Goal: Complete application form: Complete application form

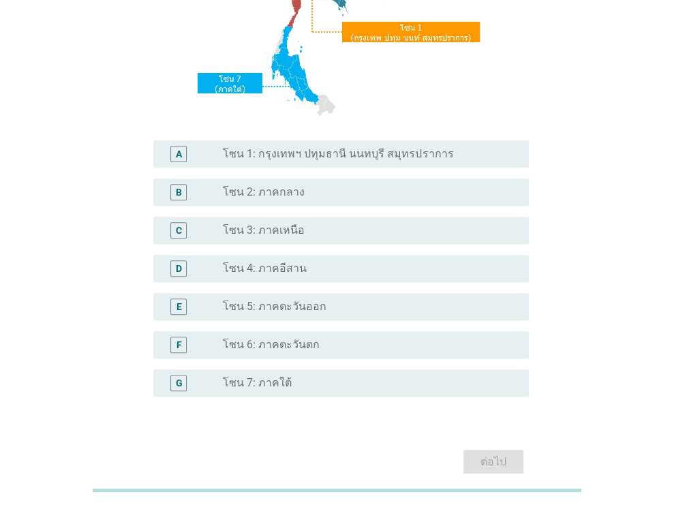
scroll to position [241, 0]
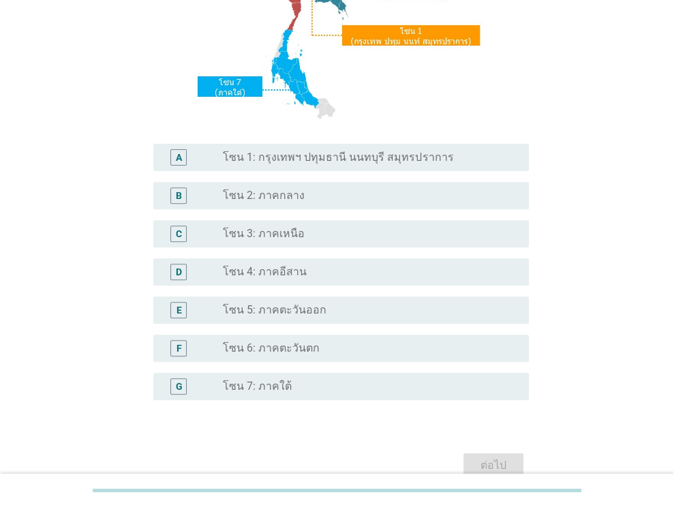
click at [264, 340] on div "radio_button_unchecked โซน 6: ภาคตะวันตก" at bounding box center [370, 348] width 295 height 16
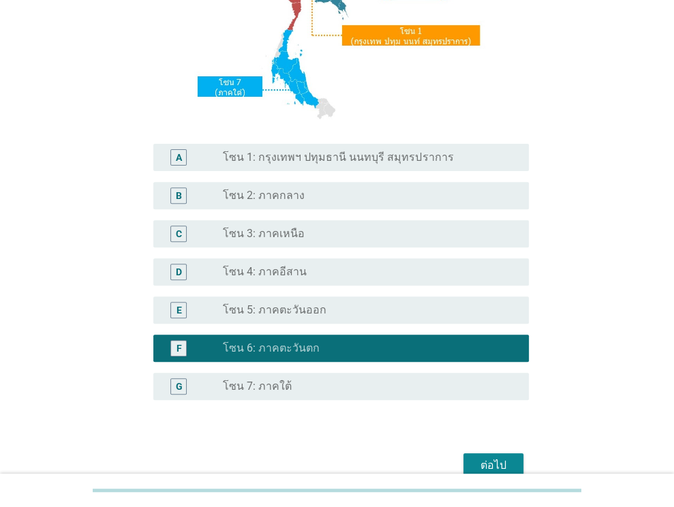
click at [498, 462] on div "ต่อไป" at bounding box center [493, 465] width 38 height 16
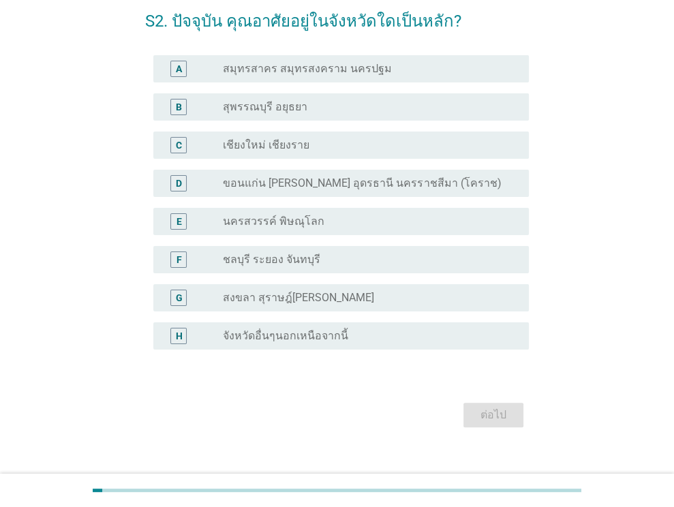
scroll to position [68, 0]
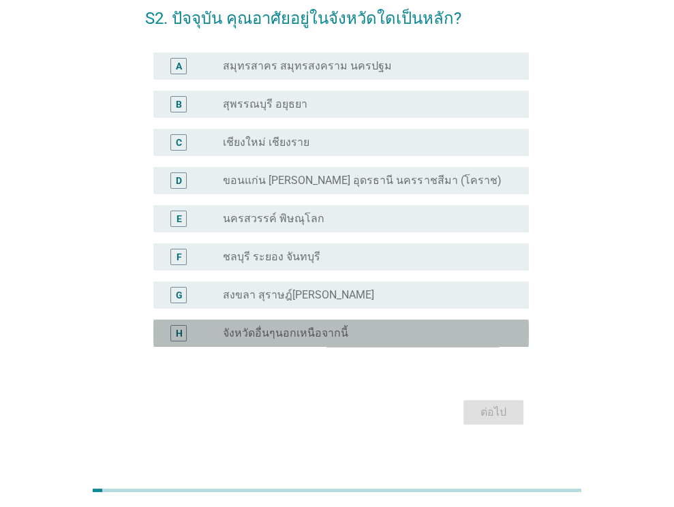
click at [346, 339] on div "radio_button_unchecked จังหวัดอื่นๆนอกเหนือจากนี้" at bounding box center [365, 333] width 284 height 14
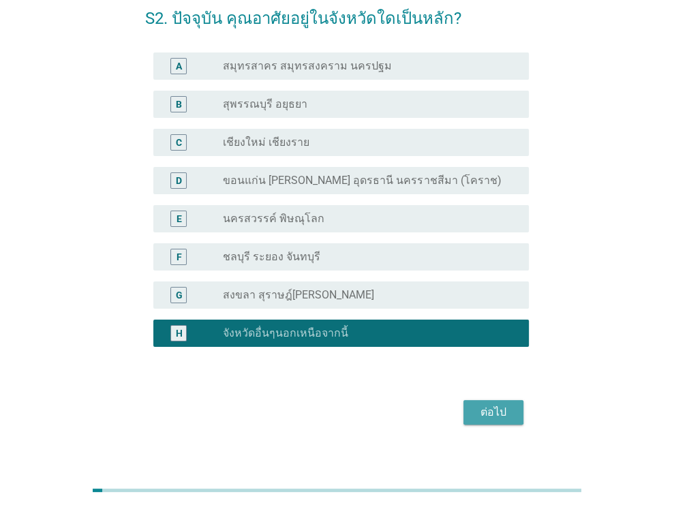
click at [476, 412] on div "ต่อไป" at bounding box center [493, 412] width 38 height 16
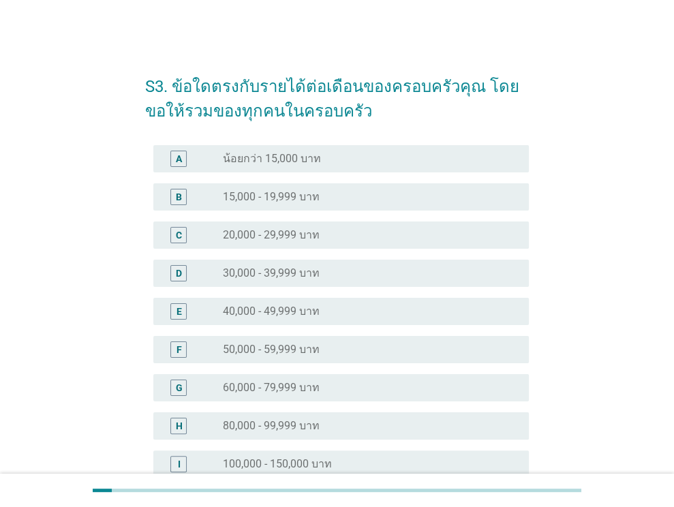
click at [346, 234] on div "radio_button_unchecked 20,000 - 29,999 บาท" at bounding box center [365, 235] width 284 height 14
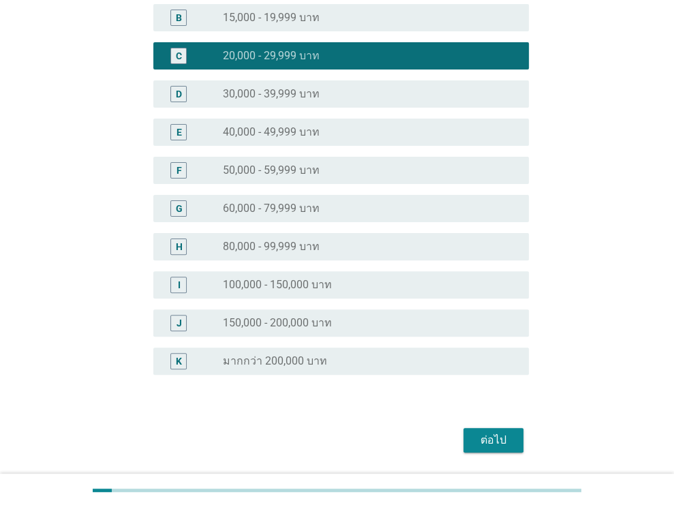
scroll to position [222, 0]
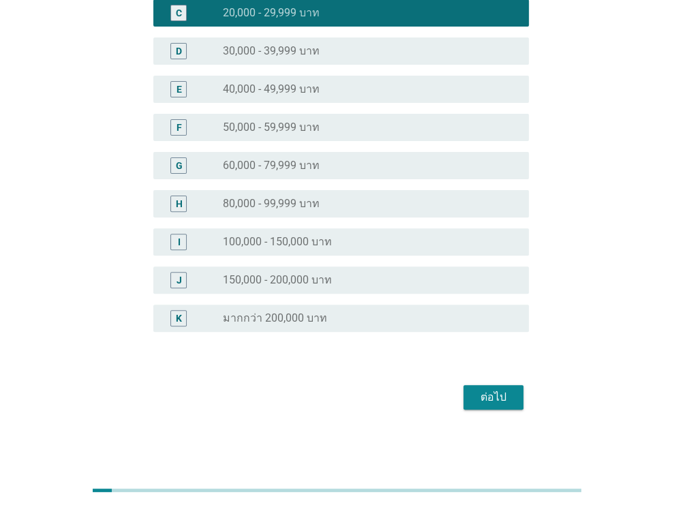
click at [501, 397] on div "ต่อไป" at bounding box center [493, 397] width 38 height 16
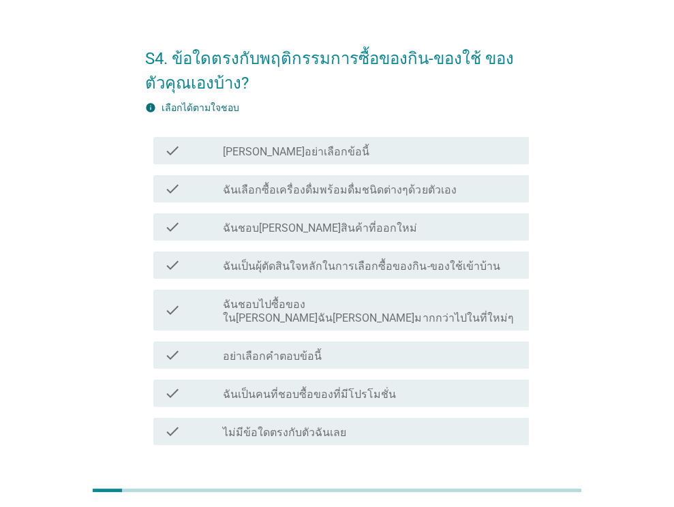
scroll to position [0, 0]
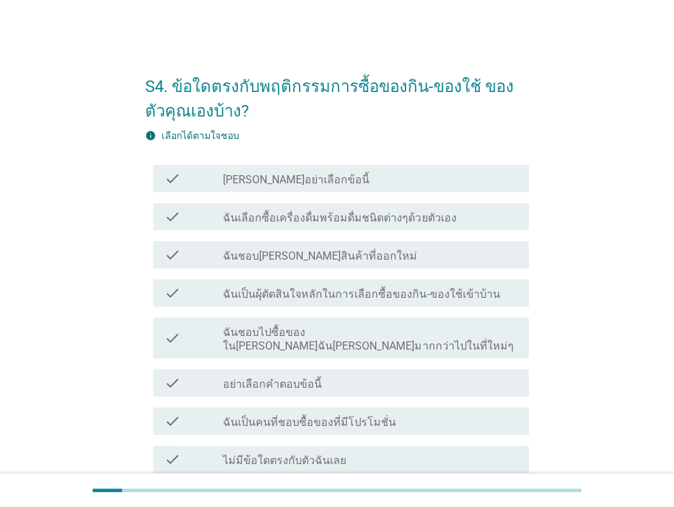
click at [417, 225] on div "check check_box_outline_blank ฉันเลือกซื้อเครื่องดื่มพร้อมดื่มชนิดต่างๆด้วยตัวเ…" at bounding box center [341, 216] width 376 height 27
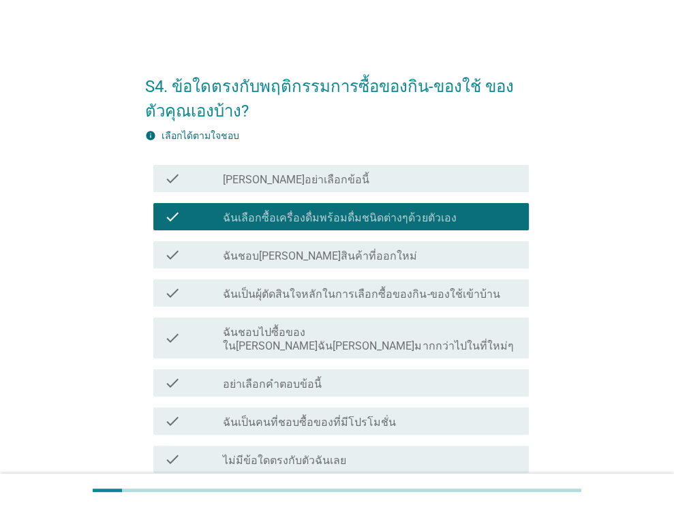
click at [420, 267] on div "check check_box_outline_blank ฉันชอบ[PERSON_NAME]สินค้าที่ออกใหม่" at bounding box center [341, 254] width 376 height 27
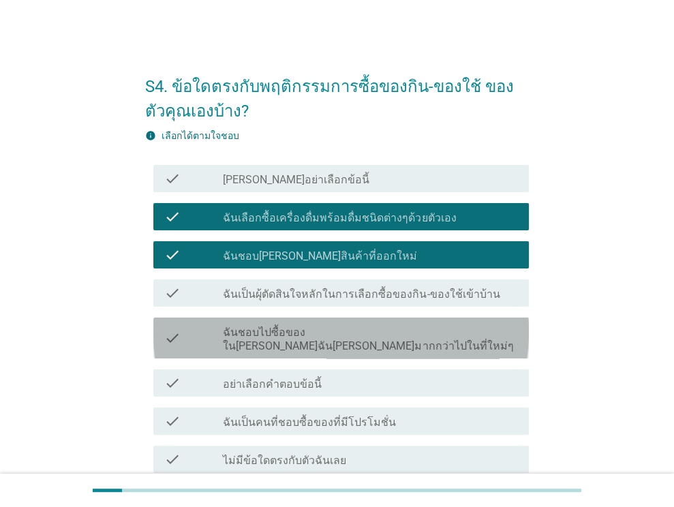
click at [428, 329] on label "ฉันชอบไปซื้อของใน[PERSON_NAME]ฉัน[PERSON_NAME]มากกว่าไปในที่ใหม่ๆ" at bounding box center [370, 339] width 295 height 27
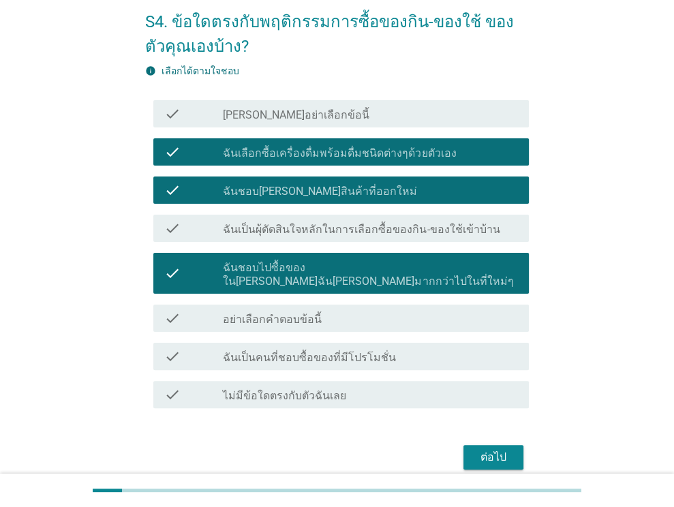
scroll to position [68, 0]
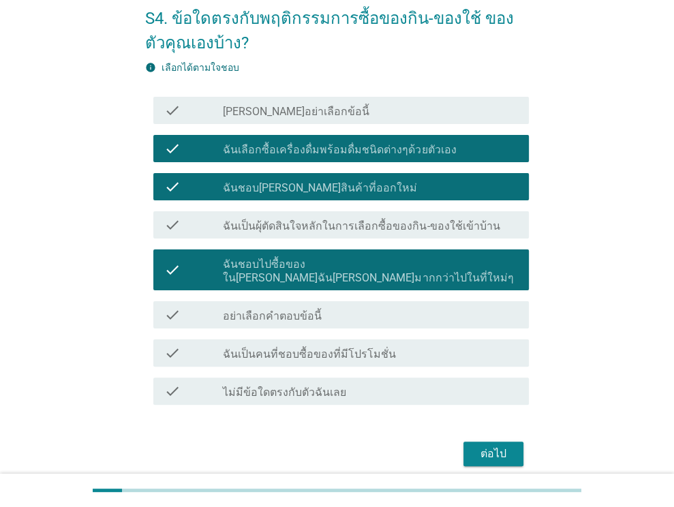
click at [371, 348] on label "ฉันเป็นคนที่ชอบซื้อของที่มีโปรโมชั่น" at bounding box center [309, 355] width 173 height 14
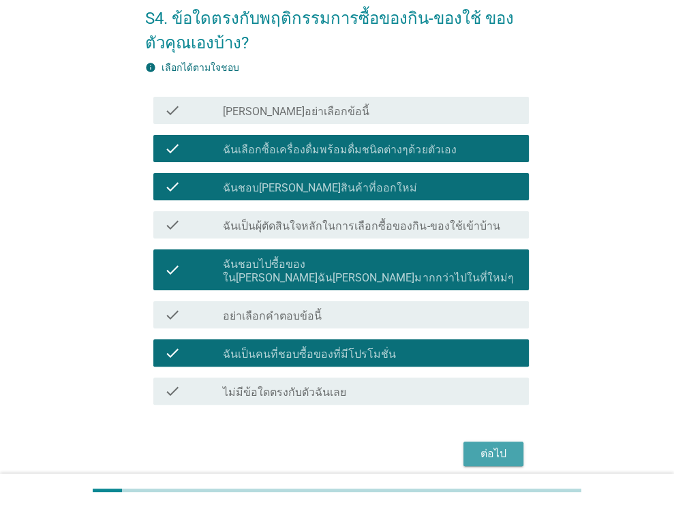
click at [475, 446] on div "ต่อไป" at bounding box center [493, 454] width 38 height 16
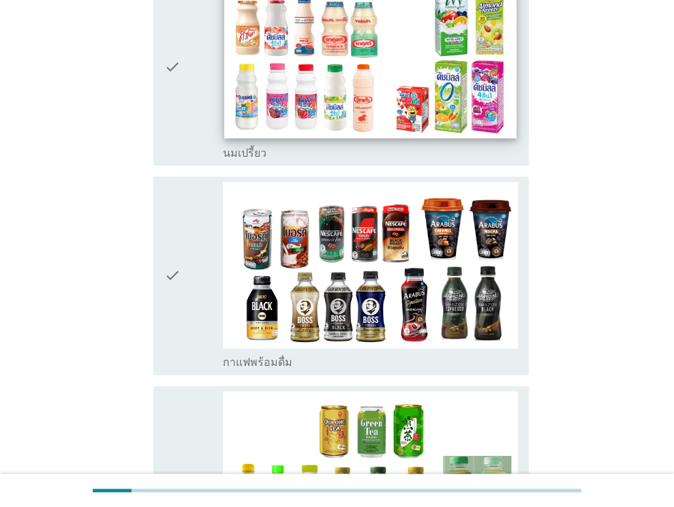
scroll to position [954, 0]
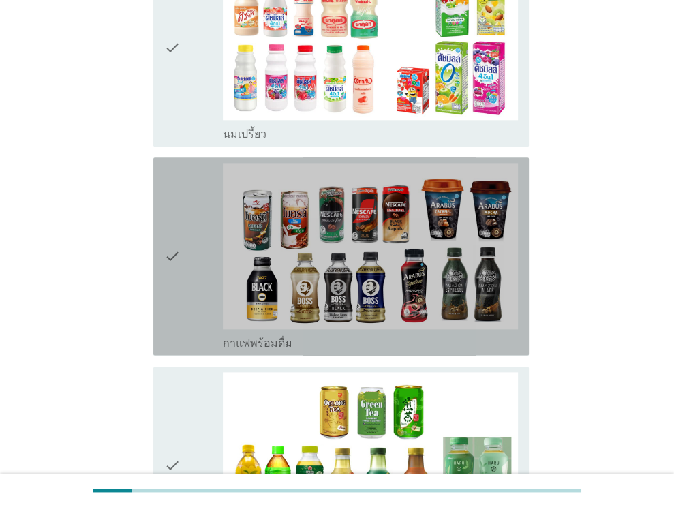
click at [172, 220] on icon "check" at bounding box center [172, 256] width 16 height 187
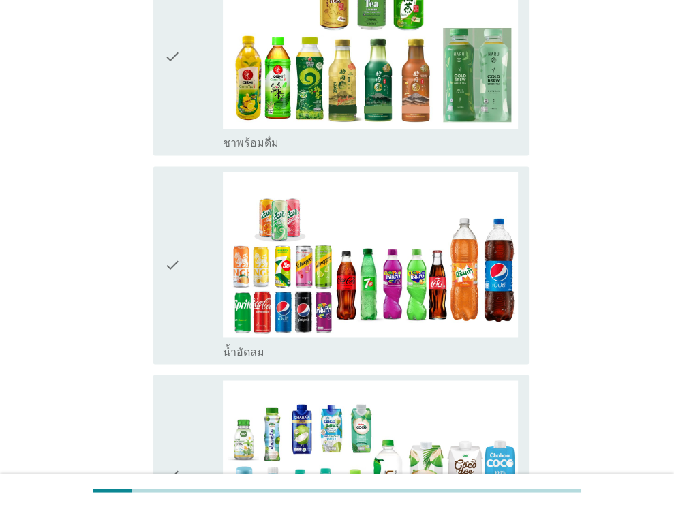
click at [172, 219] on icon "check" at bounding box center [172, 265] width 16 height 187
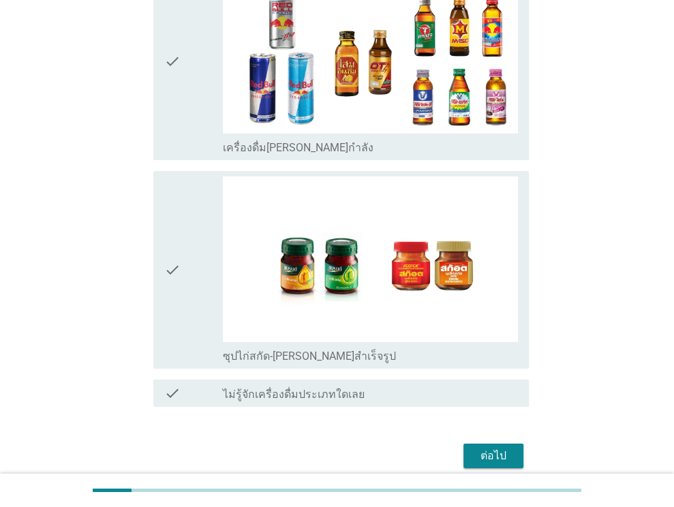
scroll to position [2835, 0]
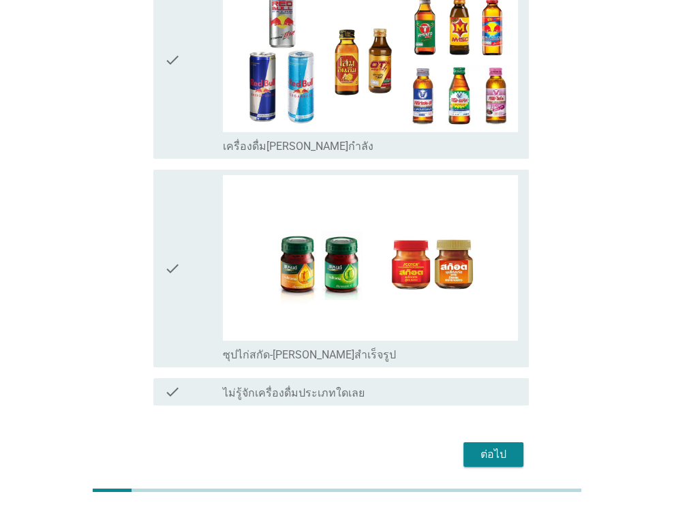
click at [504, 438] on div "ต่อไป" at bounding box center [337, 454] width 384 height 33
click at [502, 446] on div "ต่อไป" at bounding box center [493, 454] width 38 height 16
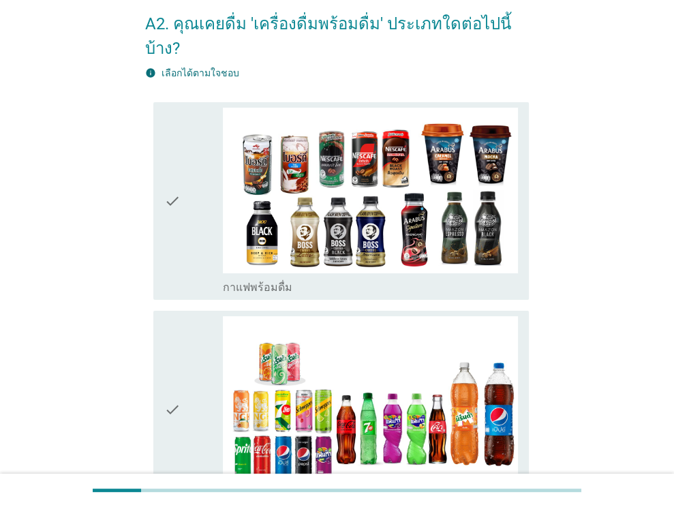
scroll to position [68, 0]
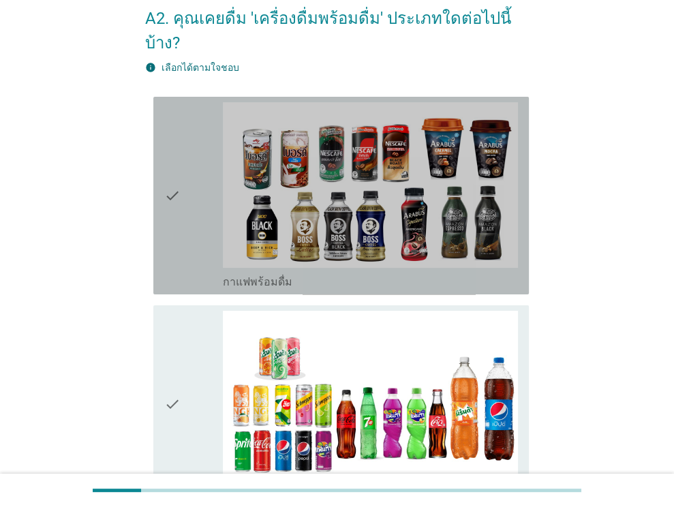
click at [206, 245] on div "check" at bounding box center [193, 195] width 59 height 187
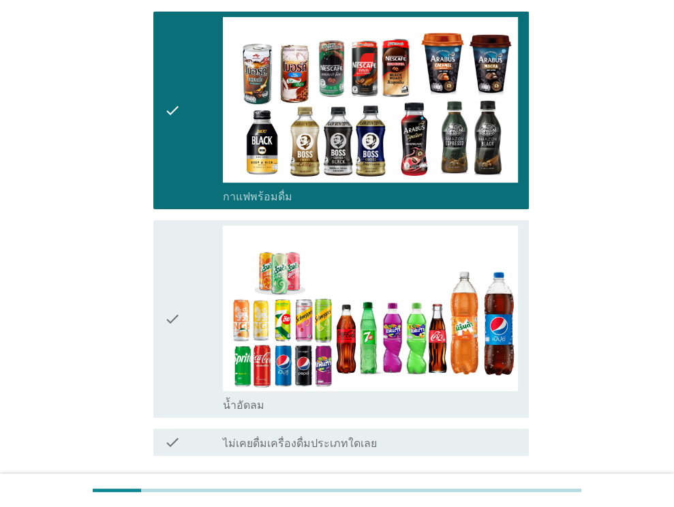
scroll to position [204, 0]
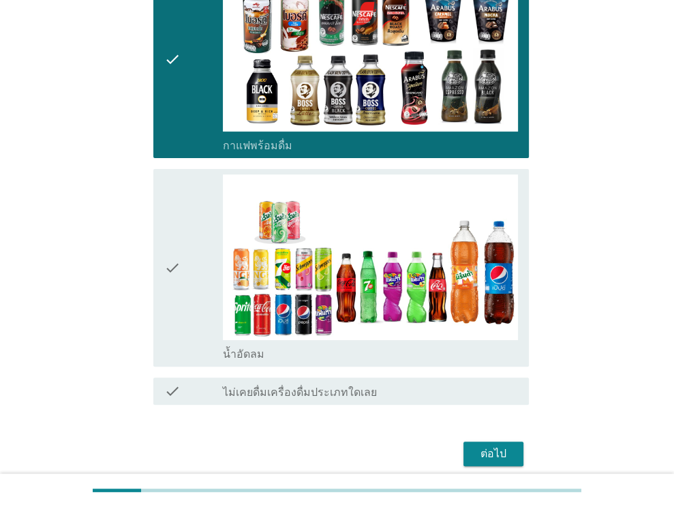
click at [206, 245] on div "check" at bounding box center [193, 267] width 59 height 187
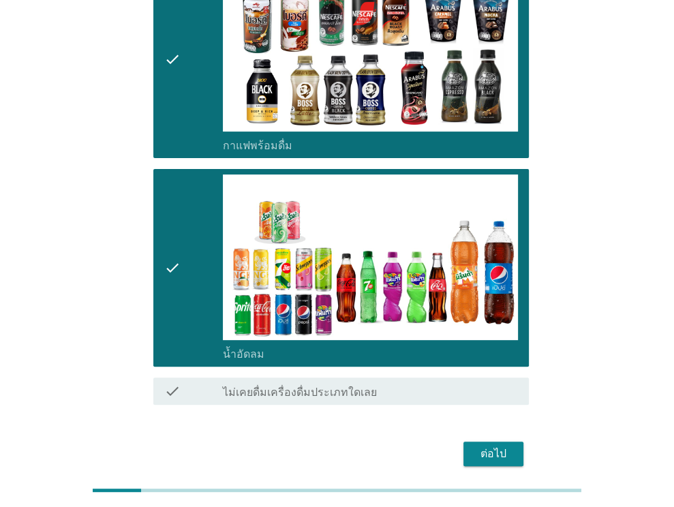
click at [468, 442] on button "ต่อไป" at bounding box center [493, 454] width 60 height 25
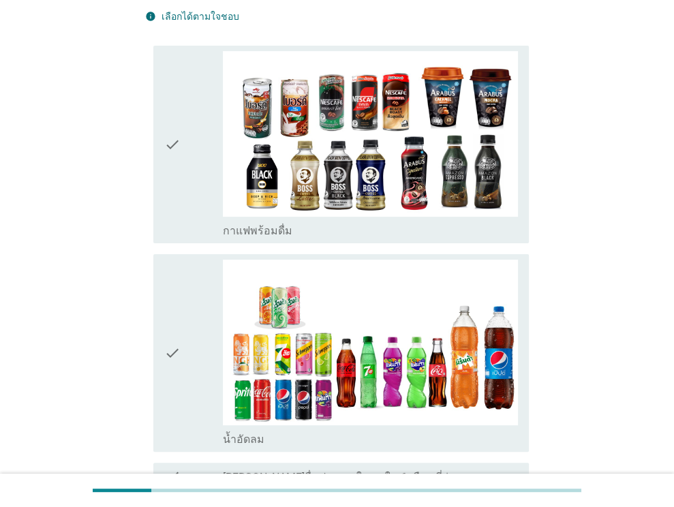
scroll to position [136, 0]
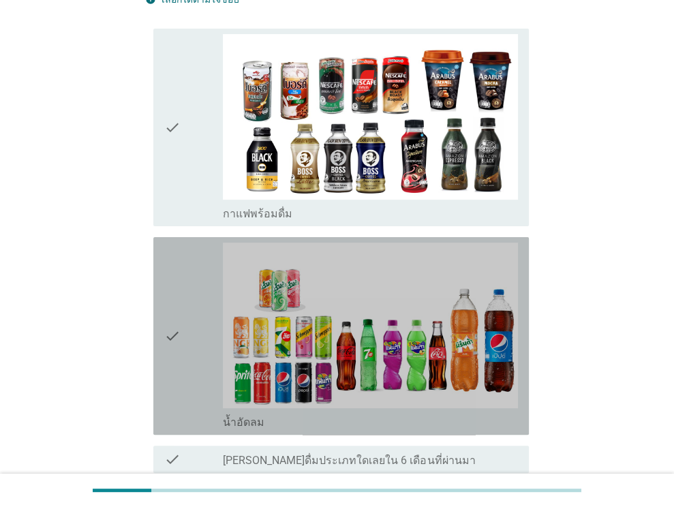
click at [172, 283] on icon "check" at bounding box center [172, 336] width 16 height 187
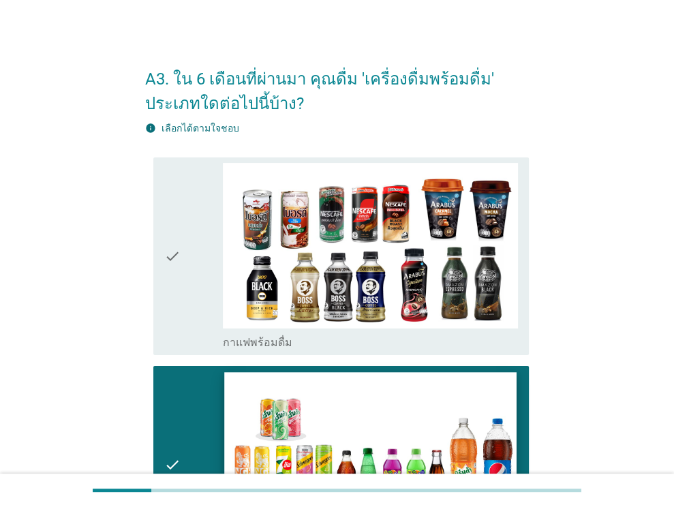
scroll to position [0, 0]
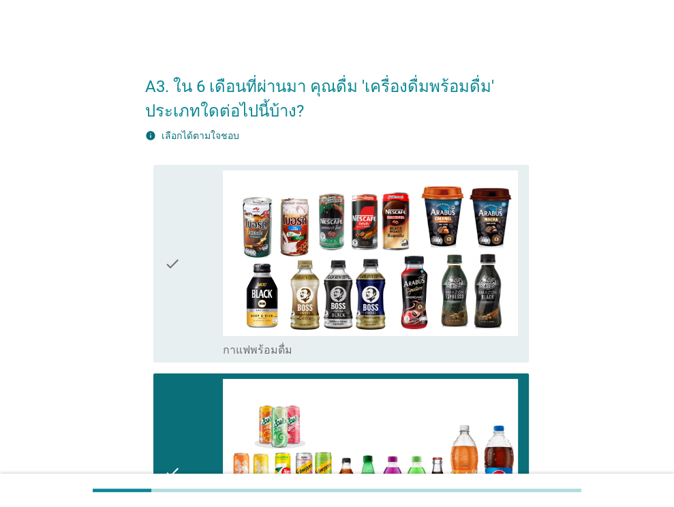
click at [181, 310] on div "check" at bounding box center [193, 263] width 59 height 187
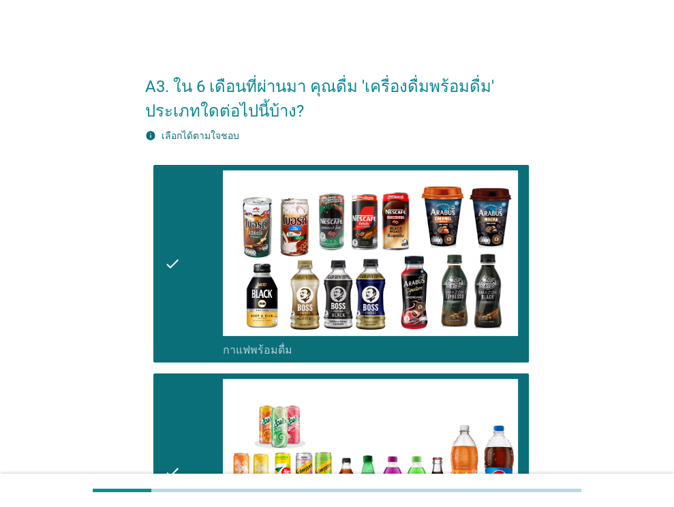
scroll to position [260, 0]
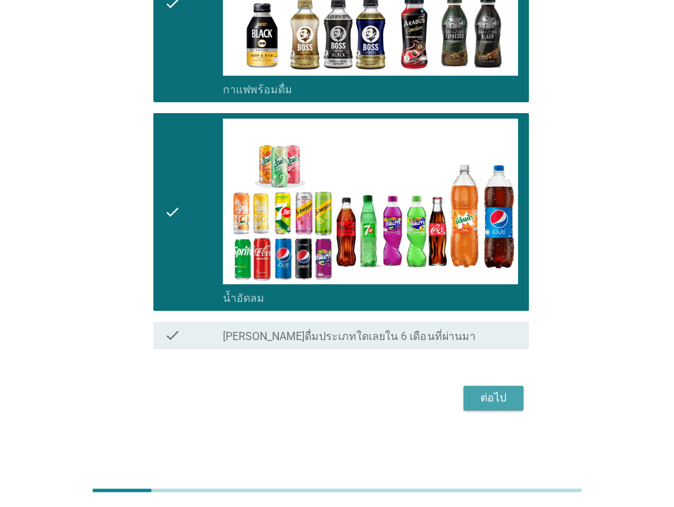
click at [491, 401] on div "ต่อไป" at bounding box center [493, 398] width 38 height 16
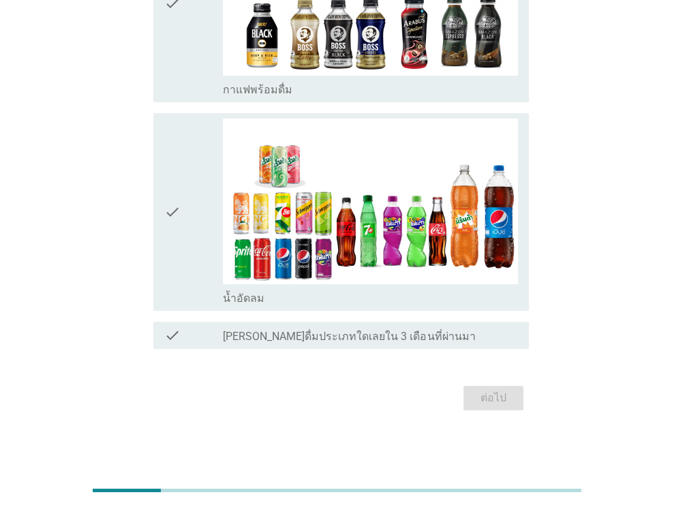
click at [180, 241] on icon "check" at bounding box center [172, 212] width 16 height 187
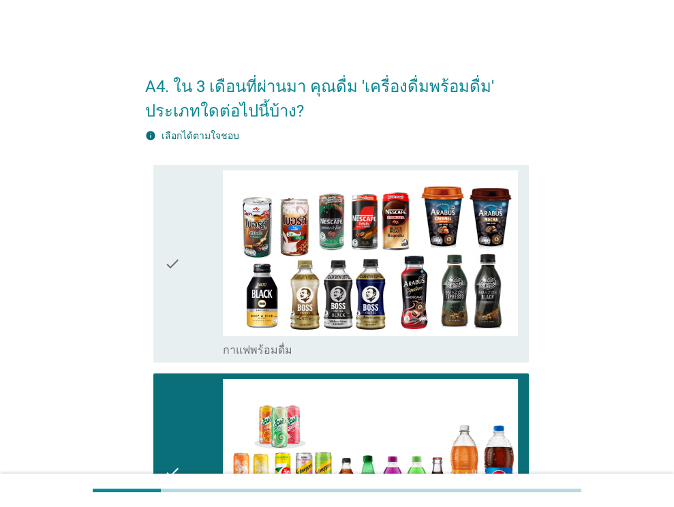
click at [183, 241] on div "check" at bounding box center [193, 263] width 59 height 187
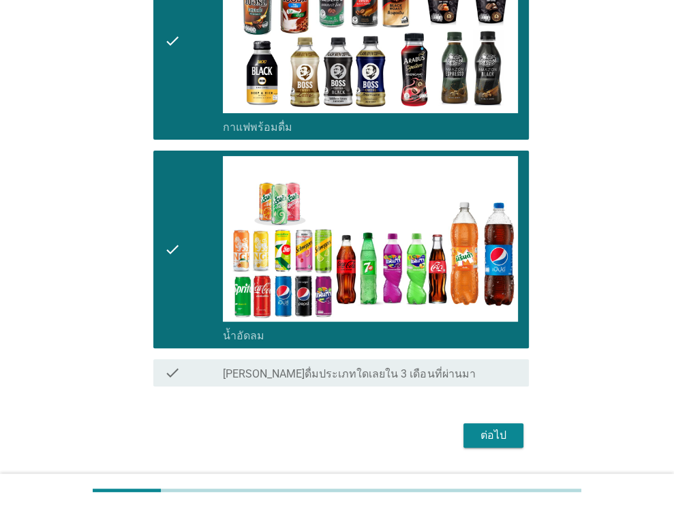
scroll to position [260, 0]
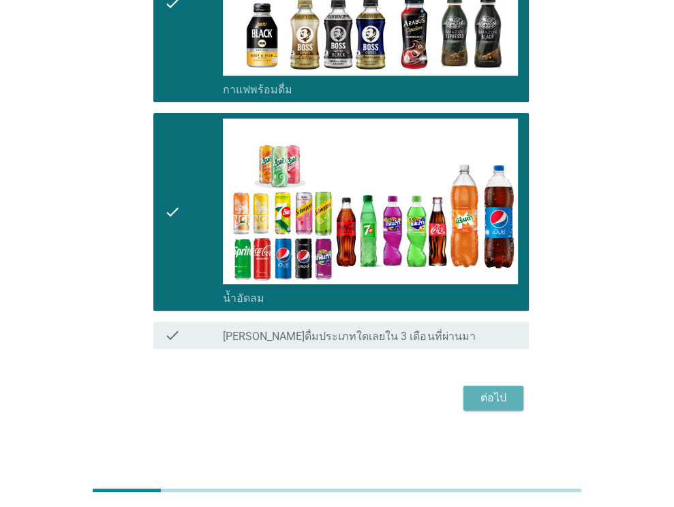
click at [491, 405] on div "ต่อไป" at bounding box center [493, 398] width 38 height 16
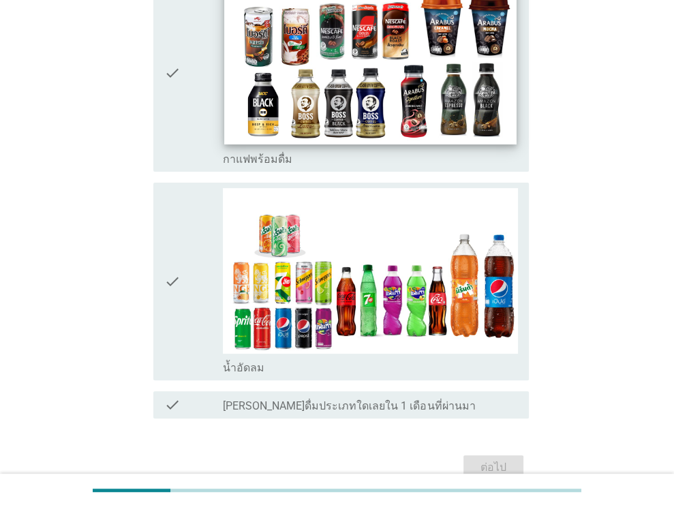
scroll to position [204, 0]
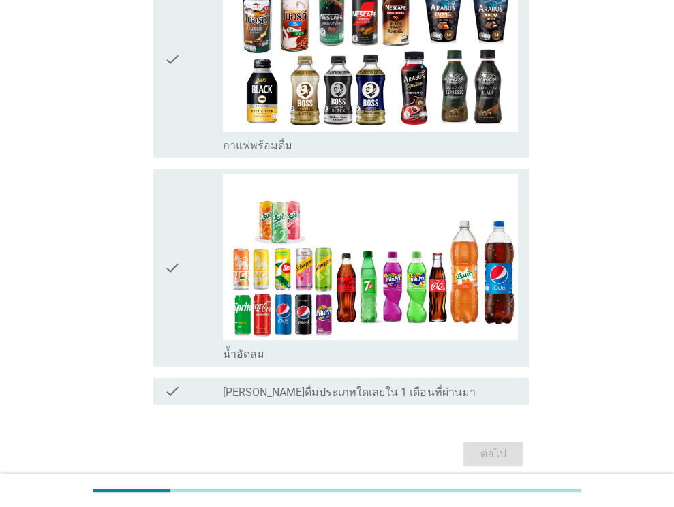
click at [219, 232] on div "check" at bounding box center [193, 267] width 59 height 187
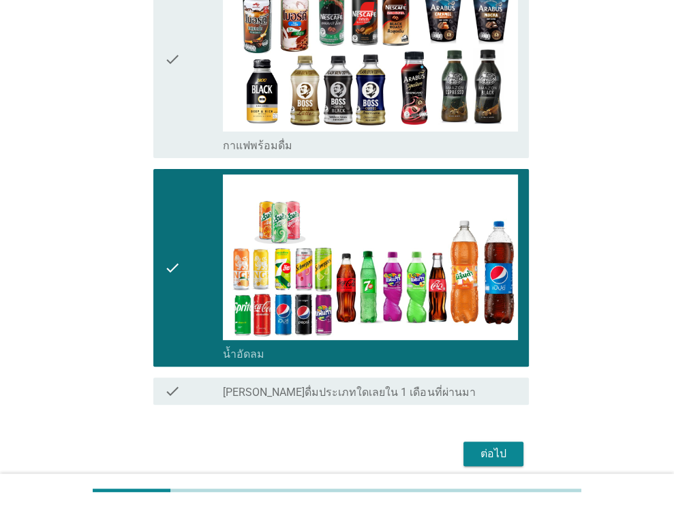
click at [472, 444] on button "ต่อไป" at bounding box center [493, 454] width 60 height 25
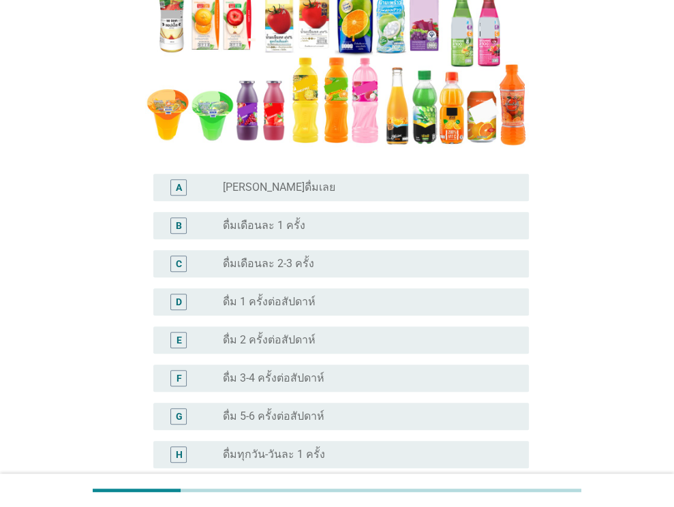
scroll to position [273, 0]
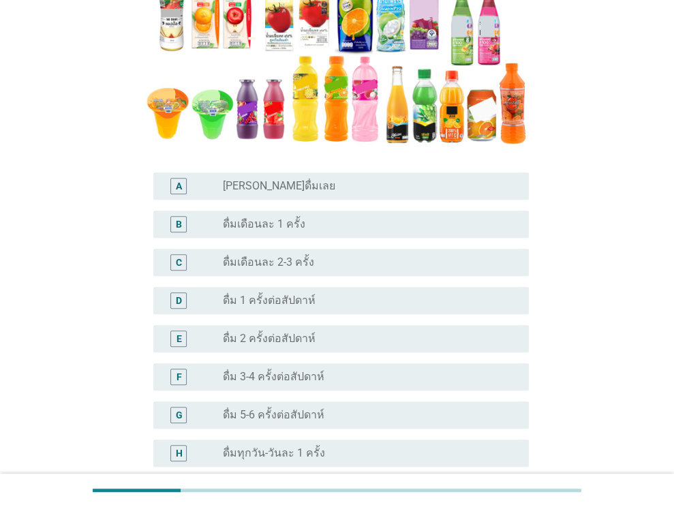
click at [303, 318] on div "D radio_button_unchecked ดื่ม 1 ครั้งต่อสัปดาห์" at bounding box center [337, 300] width 384 height 38
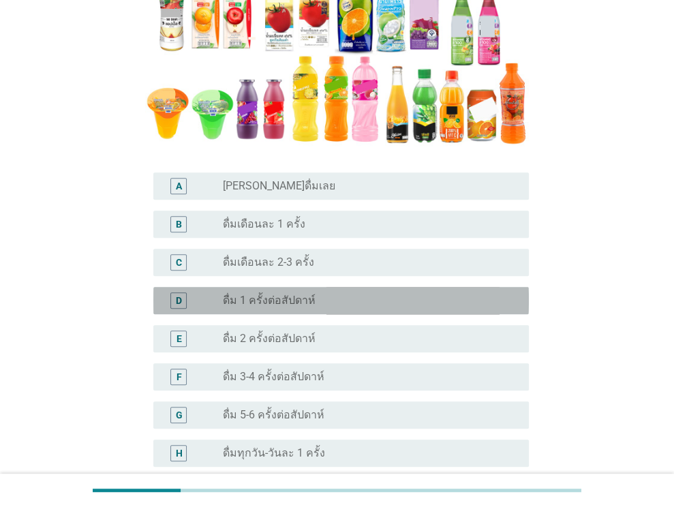
click at [303, 299] on label "ดื่ม 1 ครั้งต่อสัปดาห์" at bounding box center [269, 301] width 93 height 14
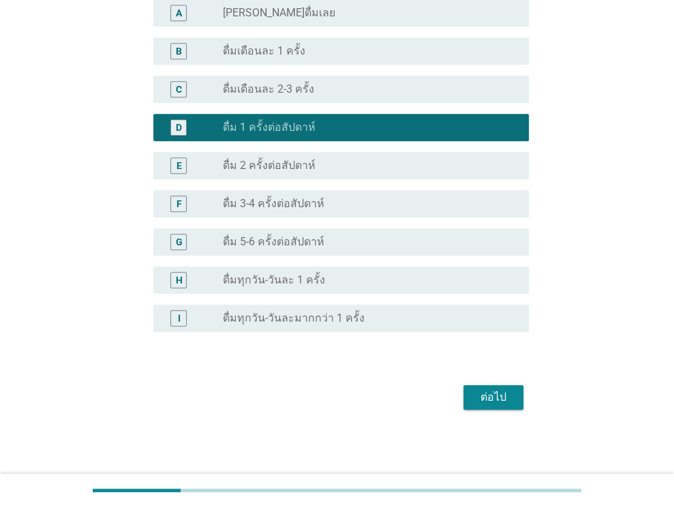
scroll to position [446, 0]
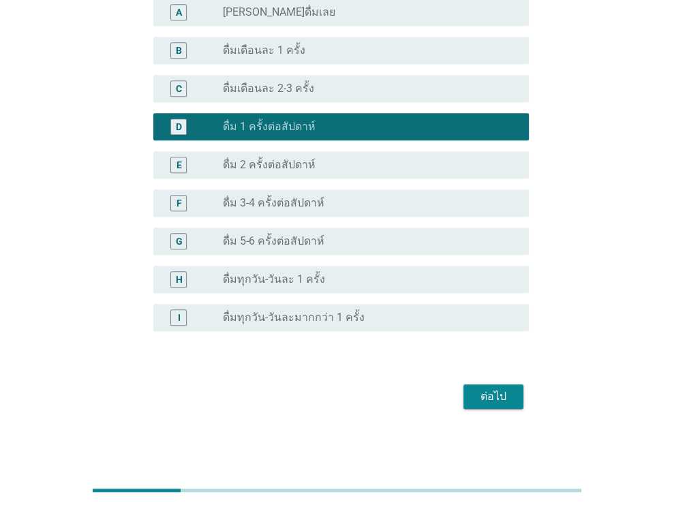
click at [482, 403] on div "ต่อไป" at bounding box center [493, 396] width 38 height 16
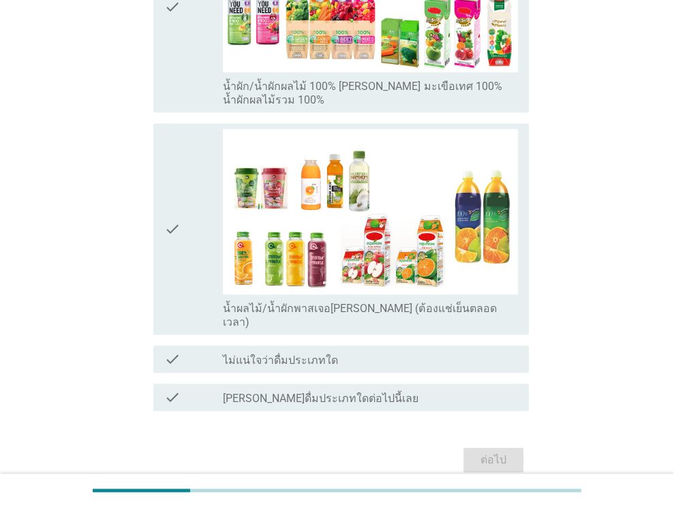
scroll to position [792, 0]
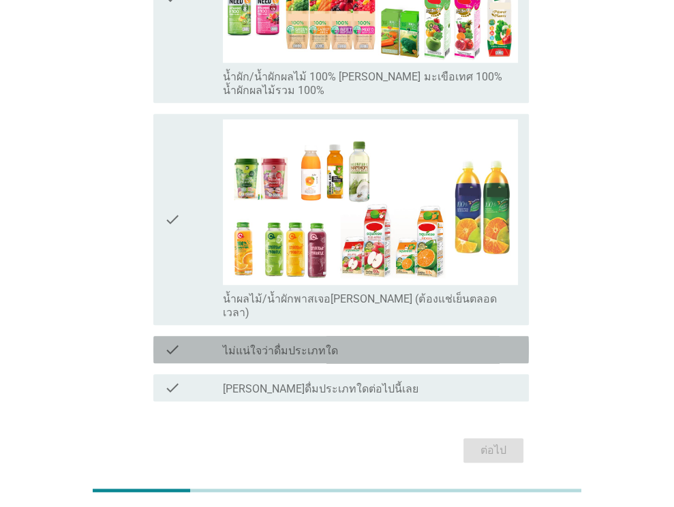
click at [332, 341] on div "check_box_outline_blank ไม่แน่ใจว่าดื่มประเภทใด" at bounding box center [370, 349] width 295 height 16
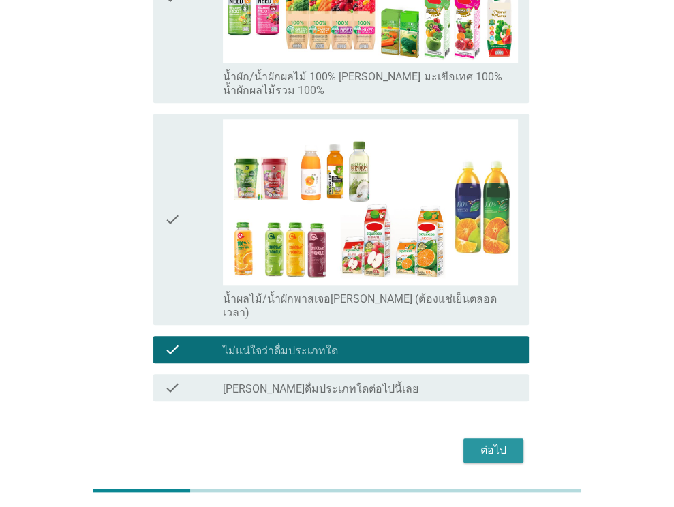
click at [496, 442] on div "ต่อไป" at bounding box center [493, 450] width 38 height 16
